Goal: Task Accomplishment & Management: Complete application form

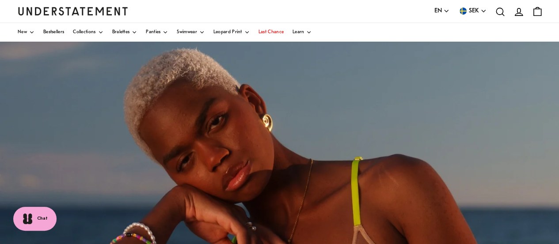
scroll to position [4, 0]
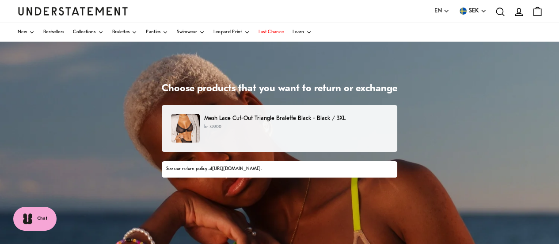
click at [278, 116] on p "Mesh Lace Cut-Out Triangle Bralette Black - Black / 3XL" at bounding box center [296, 118] width 184 height 9
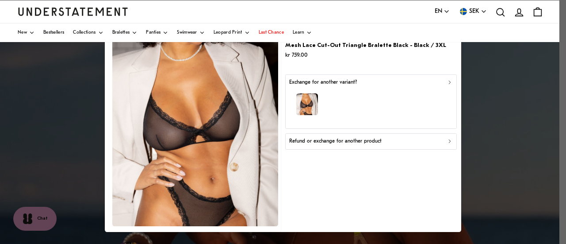
click at [395, 145] on button "Refund or exchange for another product" at bounding box center [370, 141] width 171 height 16
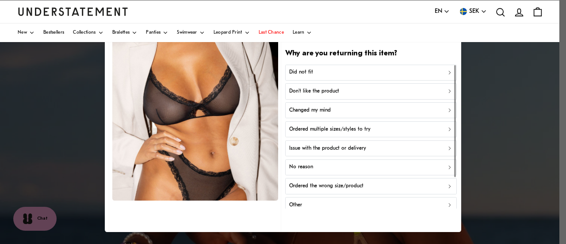
click at [399, 91] on div "Don't like the product" at bounding box center [371, 91] width 164 height 8
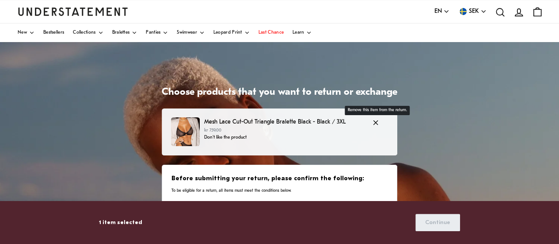
click at [284, 115] on div "Mesh Lace Cut-Out Triangle Bralette Black - Black / 3XL kr 759.00 Don't like th…" at bounding box center [280, 131] width 236 height 47
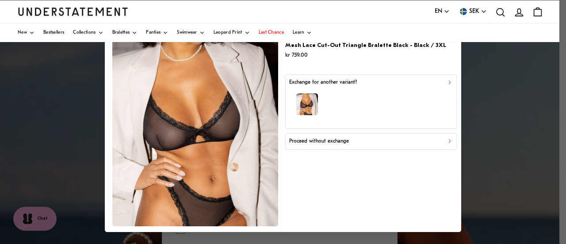
click at [405, 96] on div "button" at bounding box center [371, 105] width 164 height 38
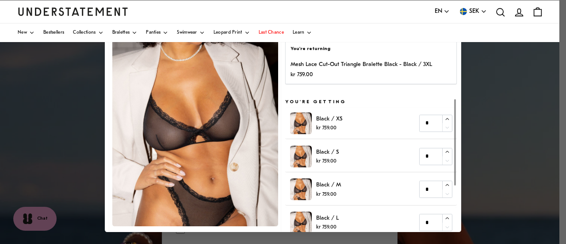
click at [491, 82] on div at bounding box center [283, 122] width 566 height 244
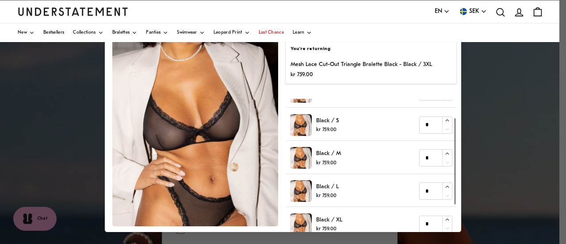
click at [399, 83] on div "You're returning Mesh Lace Cut-Out Triangle Bralette Black - Black / 3XL kr 759…" at bounding box center [370, 62] width 171 height 44
click at [415, 72] on p "kr 759.00" at bounding box center [360, 73] width 141 height 9
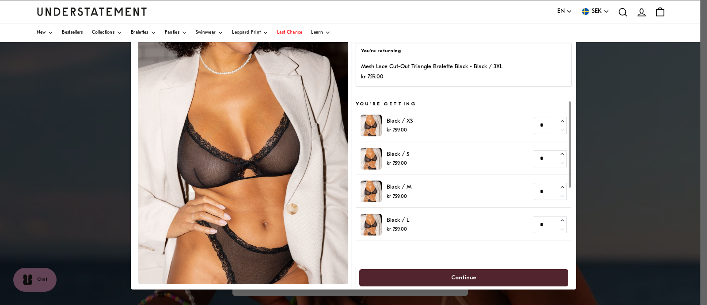
scroll to position [1, 0]
click at [388, 100] on h5 "You're getting" at bounding box center [464, 103] width 216 height 7
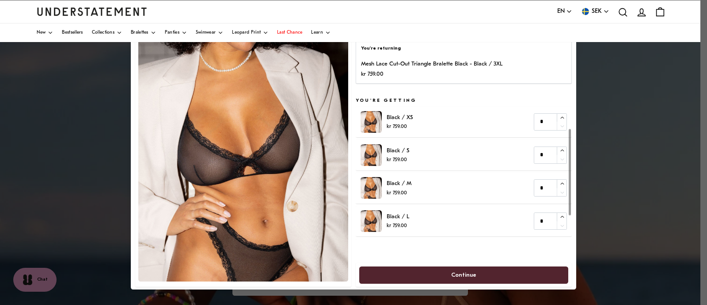
scroll to position [94, 0]
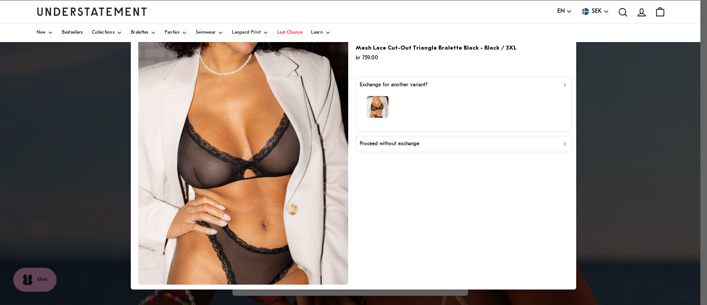
click at [451, 145] on div "Proceed without exchange" at bounding box center [464, 144] width 208 height 8
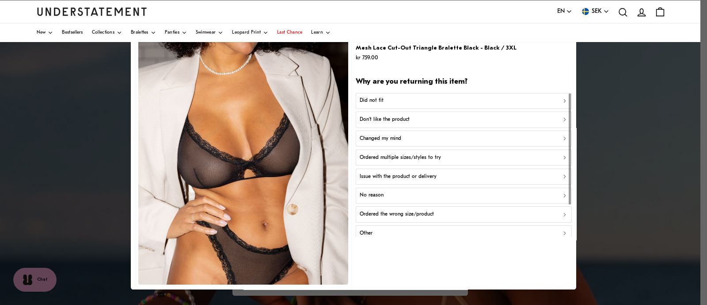
click at [441, 117] on div "Don't like the product" at bounding box center [464, 120] width 208 height 8
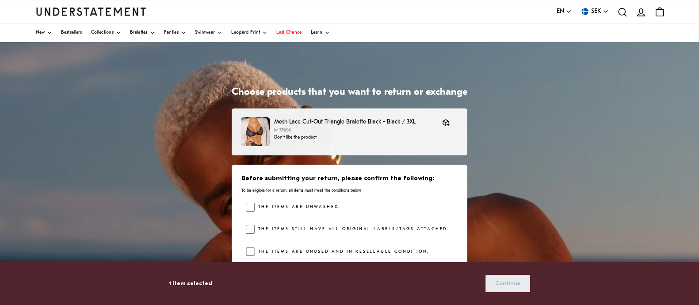
click at [245, 232] on div "Before submitting your return, please confirm the following: To be eligible for…" at bounding box center [350, 216] width 236 height 105
click at [518, 243] on span "Continue" at bounding box center [507, 283] width 25 height 16
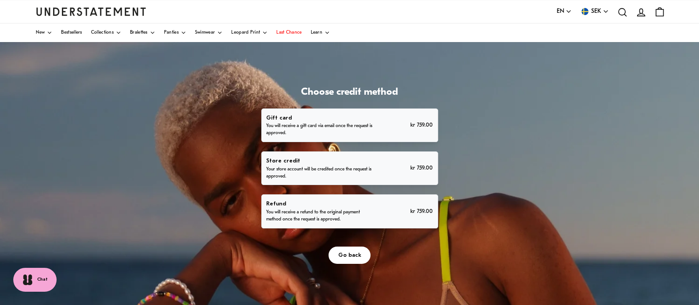
click at [365, 211] on p "You will receive a refund to the original payment method once the request is ap…" at bounding box center [319, 216] width 107 height 14
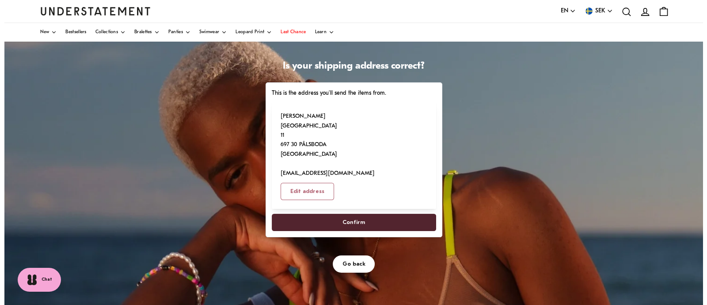
scroll to position [29, 0]
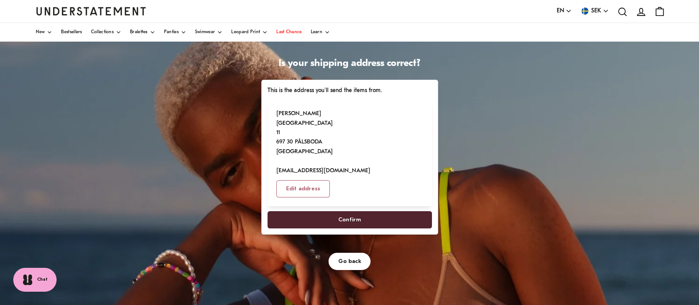
click at [362, 211] on span "Confirm" at bounding box center [349, 219] width 145 height 16
select select "**"
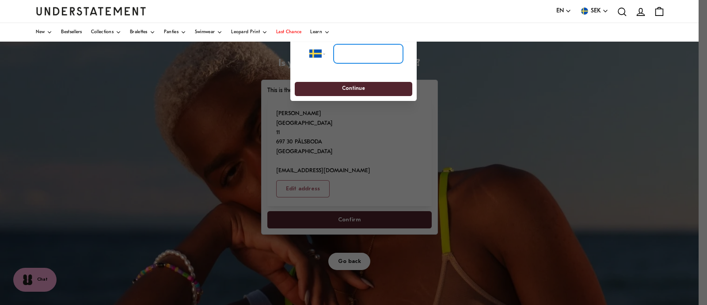
click at [391, 56] on input "tel" at bounding box center [368, 53] width 69 height 19
type input "**********"
click at [380, 86] on span "Continue" at bounding box center [353, 89] width 101 height 14
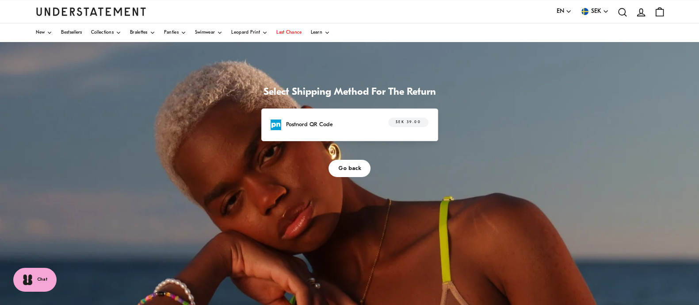
click at [327, 123] on p "Postnord QR Code" at bounding box center [309, 124] width 47 height 9
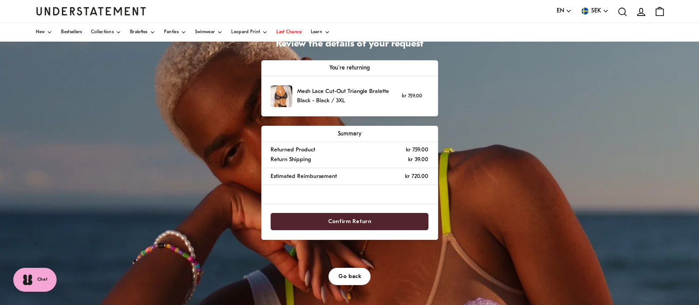
scroll to position [76, 0]
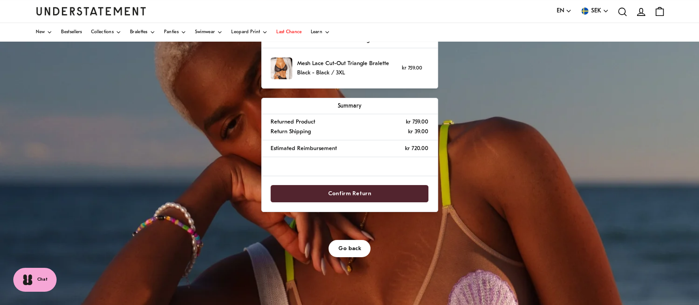
click at [354, 192] on span "Confirm Return" at bounding box center [349, 193] width 43 height 16
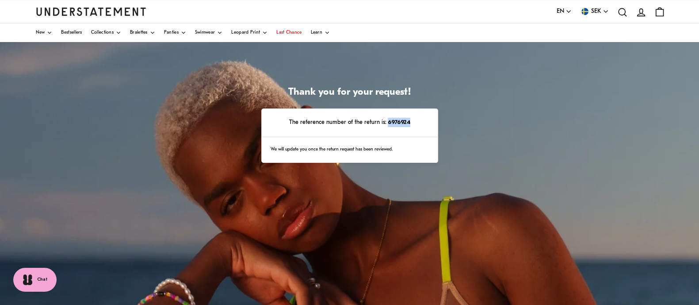
drag, startPoint x: 388, startPoint y: 123, endPoint x: 410, endPoint y: 125, distance: 22.1
click at [410, 125] on p "The reference number of the return is: 6976924" at bounding box center [349, 122] width 157 height 9
drag, startPoint x: 291, startPoint y: 121, endPoint x: 408, endPoint y: 124, distance: 117.2
click at [408, 124] on p "The reference number of the return is: 6976924" at bounding box center [349, 122] width 157 height 9
copy p "The reference number of the return is: 6976924"
